Goal: Task Accomplishment & Management: Use online tool/utility

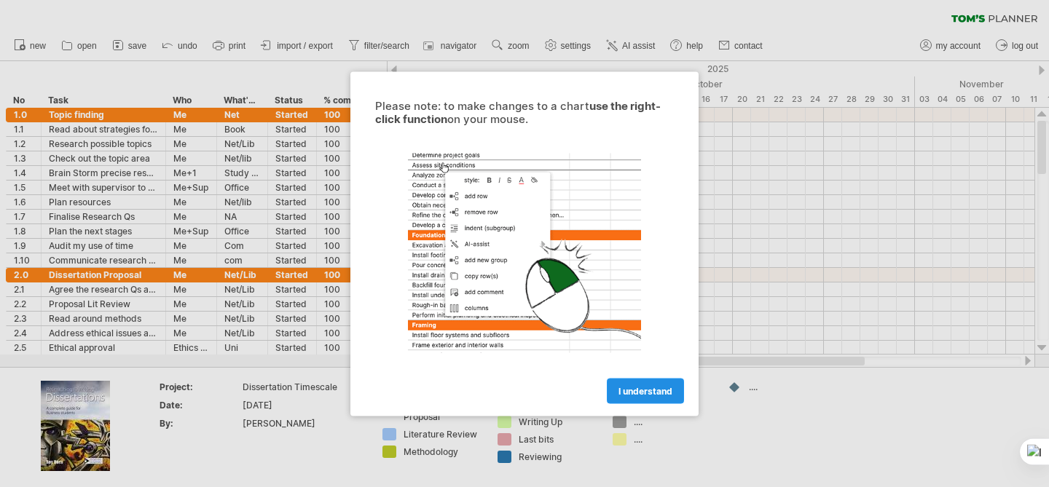
click at [625, 388] on span "I understand" at bounding box center [645, 390] width 54 height 11
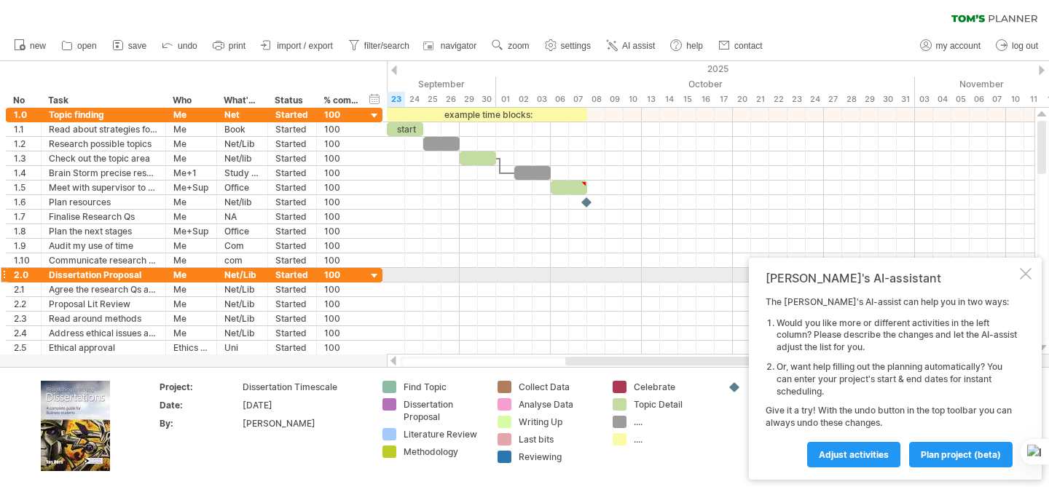
click at [1023, 268] on div at bounding box center [1026, 274] width 12 height 12
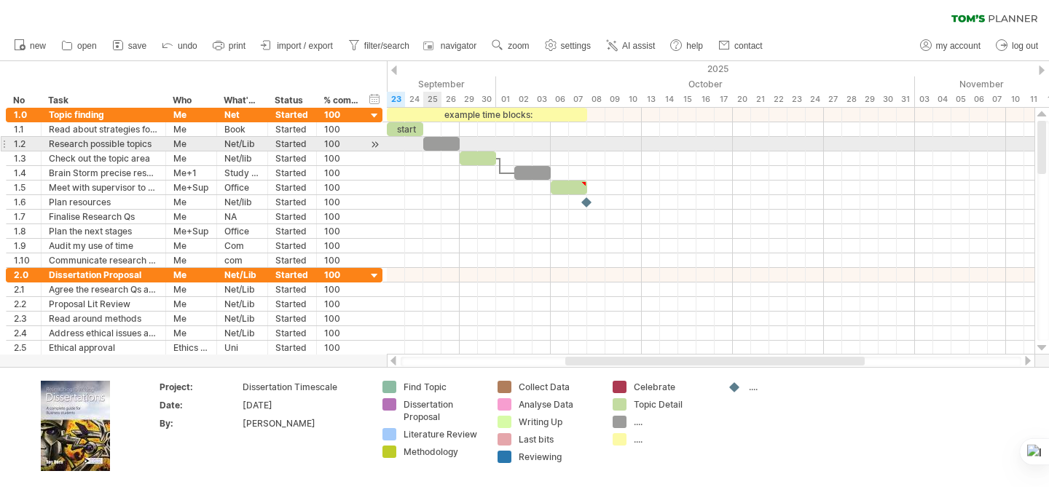
click at [433, 138] on div at bounding box center [441, 144] width 36 height 14
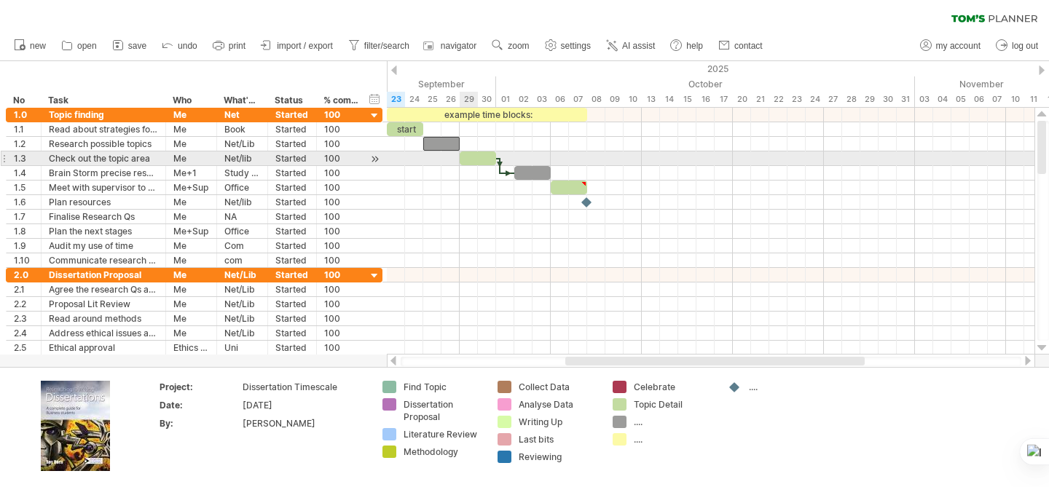
click at [475, 159] on div at bounding box center [478, 158] width 36 height 14
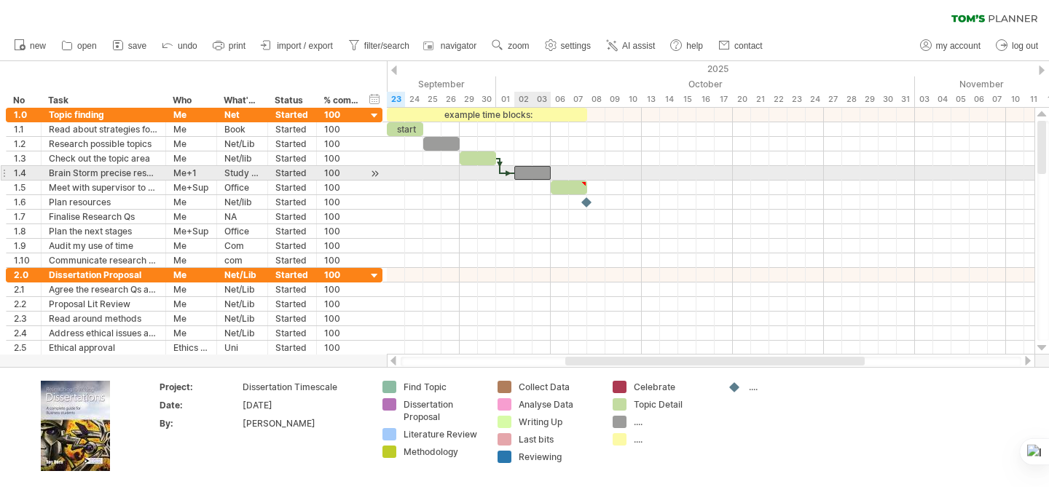
click at [529, 173] on div at bounding box center [532, 173] width 36 height 14
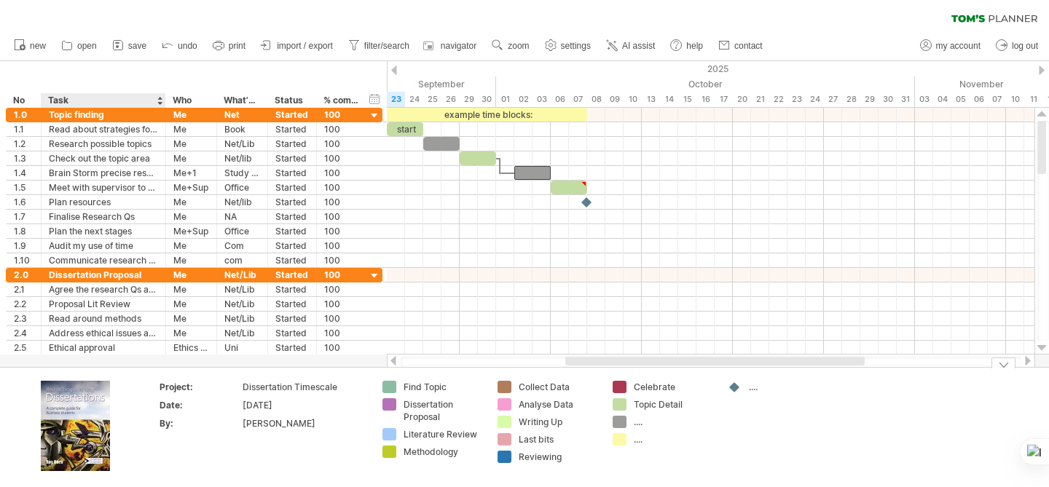
click at [72, 441] on img at bounding box center [75, 426] width 69 height 90
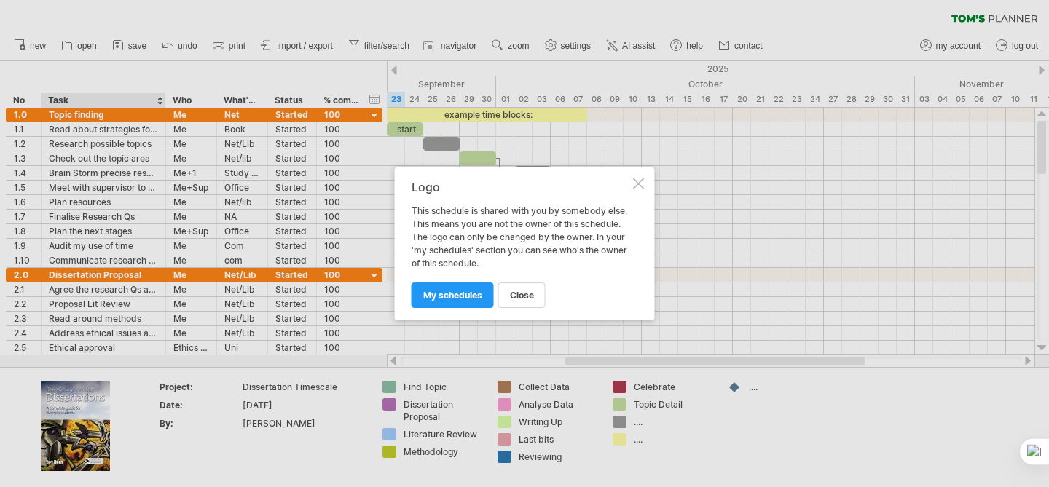
click at [636, 182] on div at bounding box center [639, 184] width 12 height 12
